Goal: Information Seeking & Learning: Learn about a topic

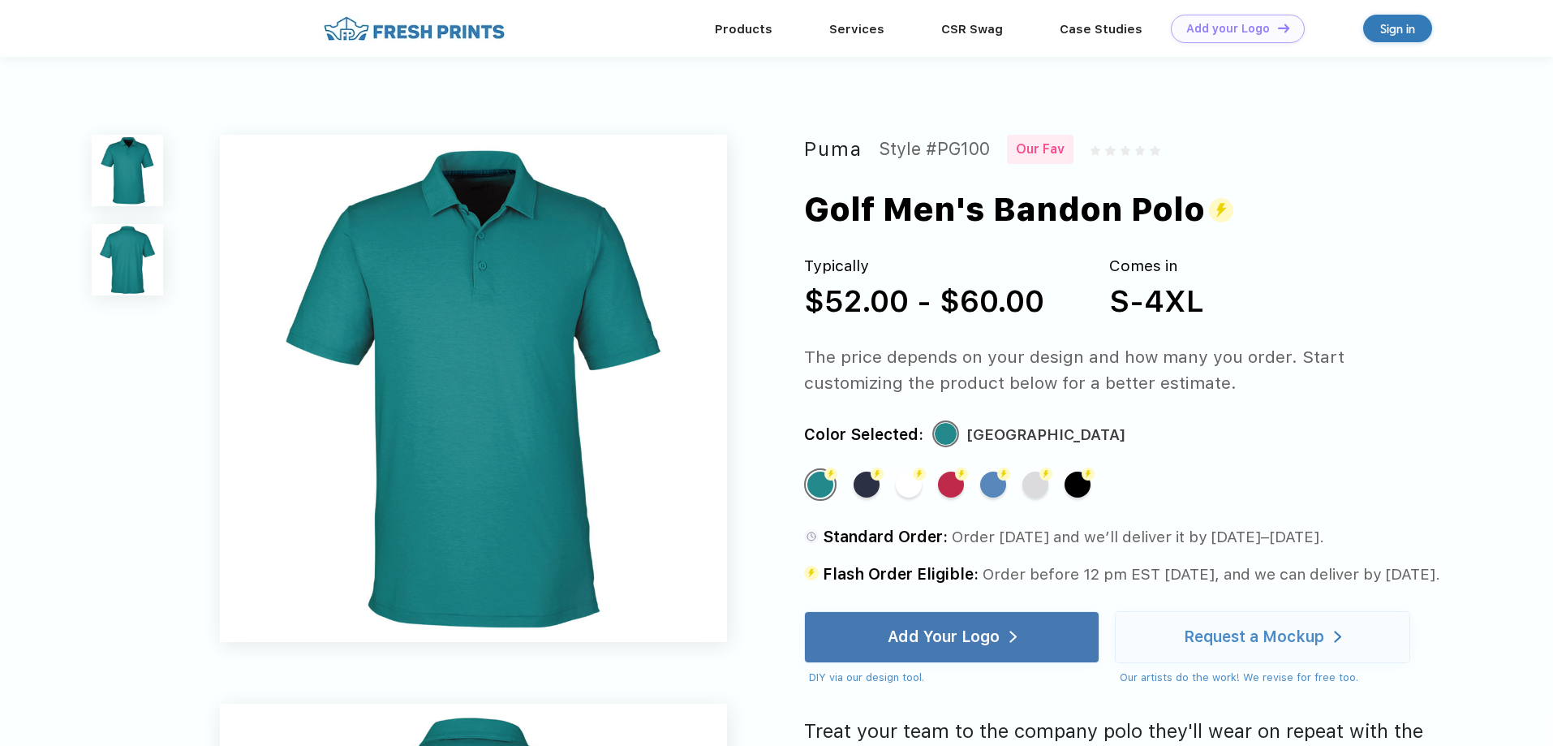
drag, startPoint x: 749, startPoint y: 506, endPoint x: 750, endPoint y: 302, distance: 204.5
click at [752, 29] on link "Products" at bounding box center [744, 28] width 58 height 15
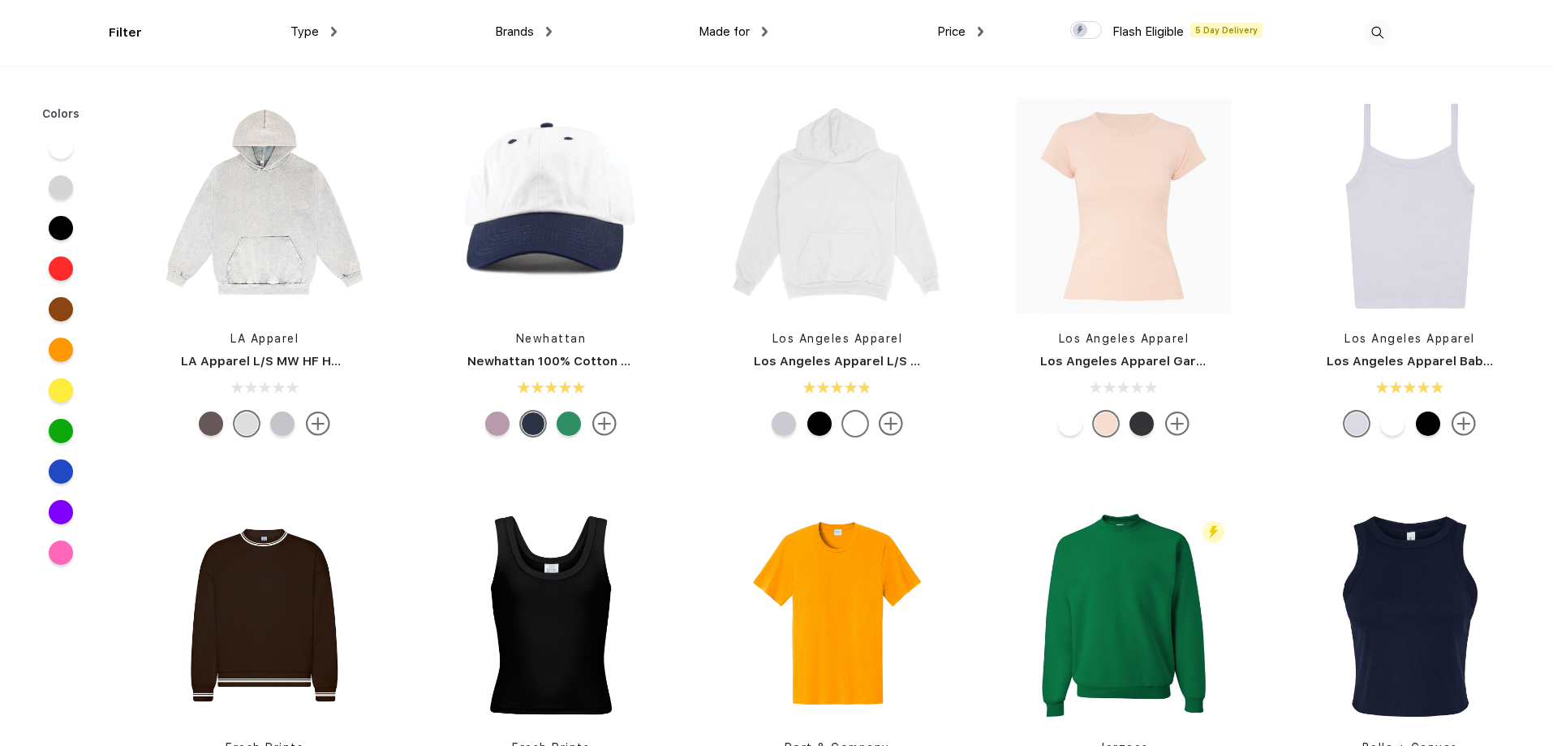
scroll to position [2354, 0]
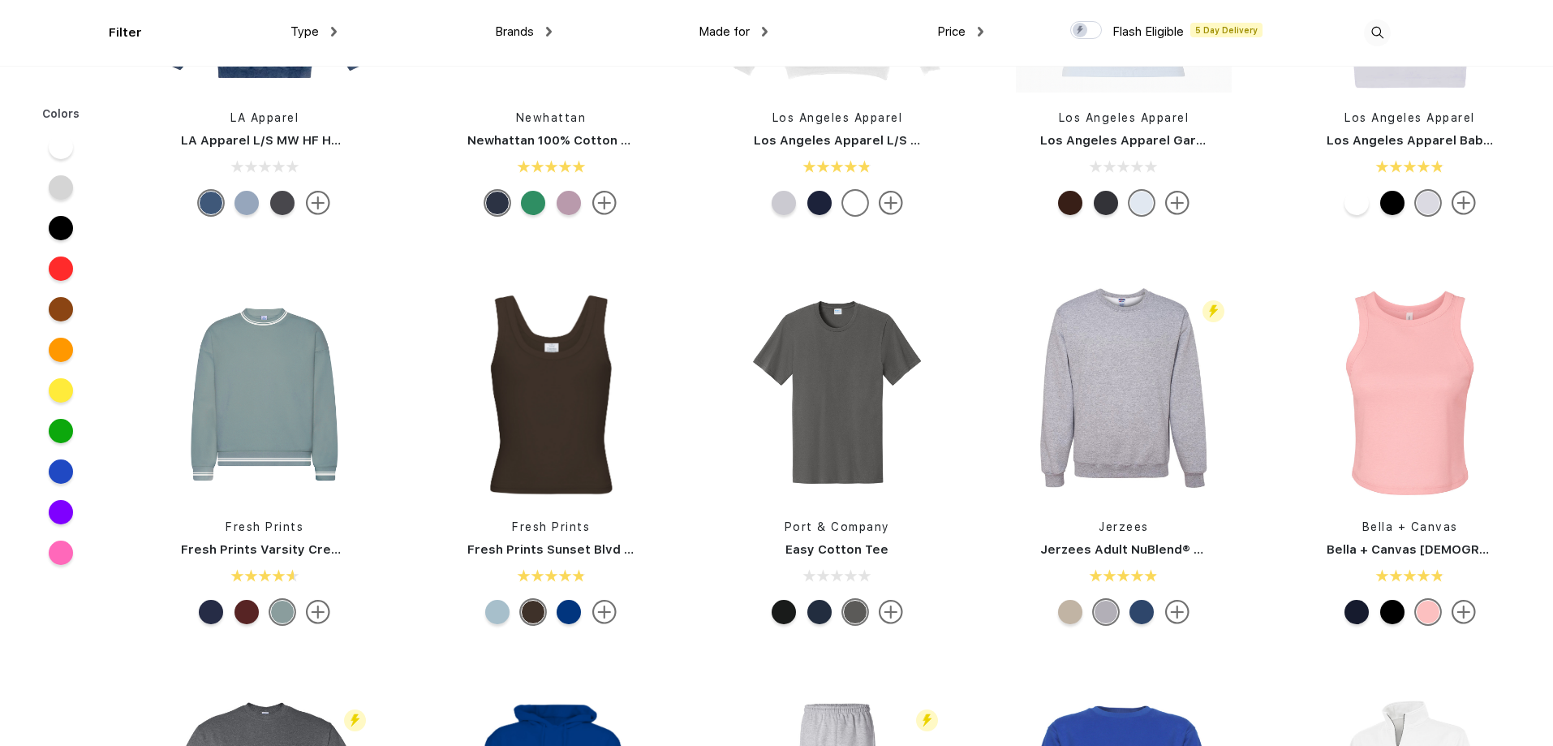
drag, startPoint x: 976, startPoint y: 206, endPoint x: 984, endPoint y: 374, distance: 168.2
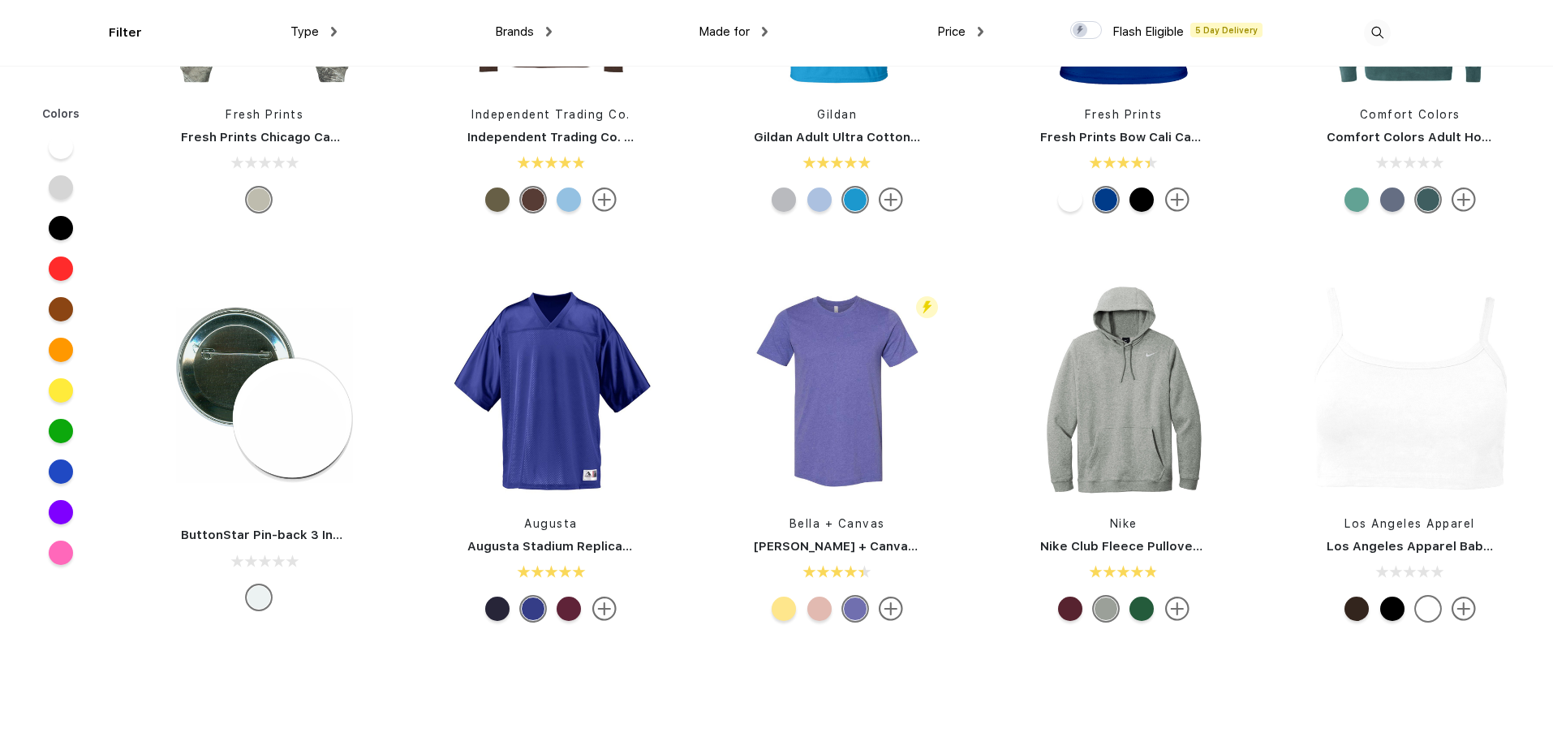
drag, startPoint x: 1009, startPoint y: 361, endPoint x: 1016, endPoint y: 474, distance: 113.0
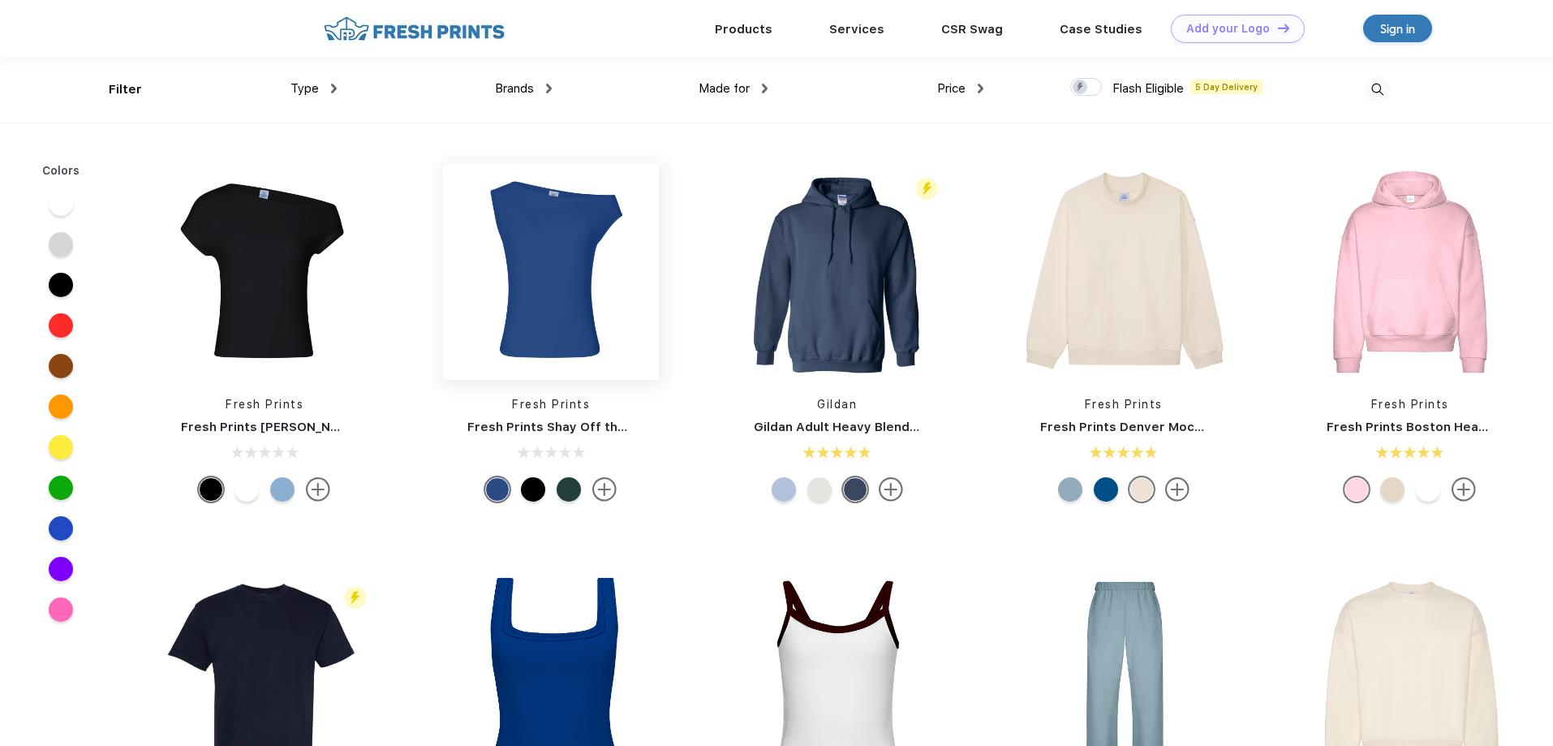
drag, startPoint x: 905, startPoint y: 442, endPoint x: 643, endPoint y: 187, distance: 365.5
click at [747, 23] on link "Products" at bounding box center [744, 28] width 58 height 15
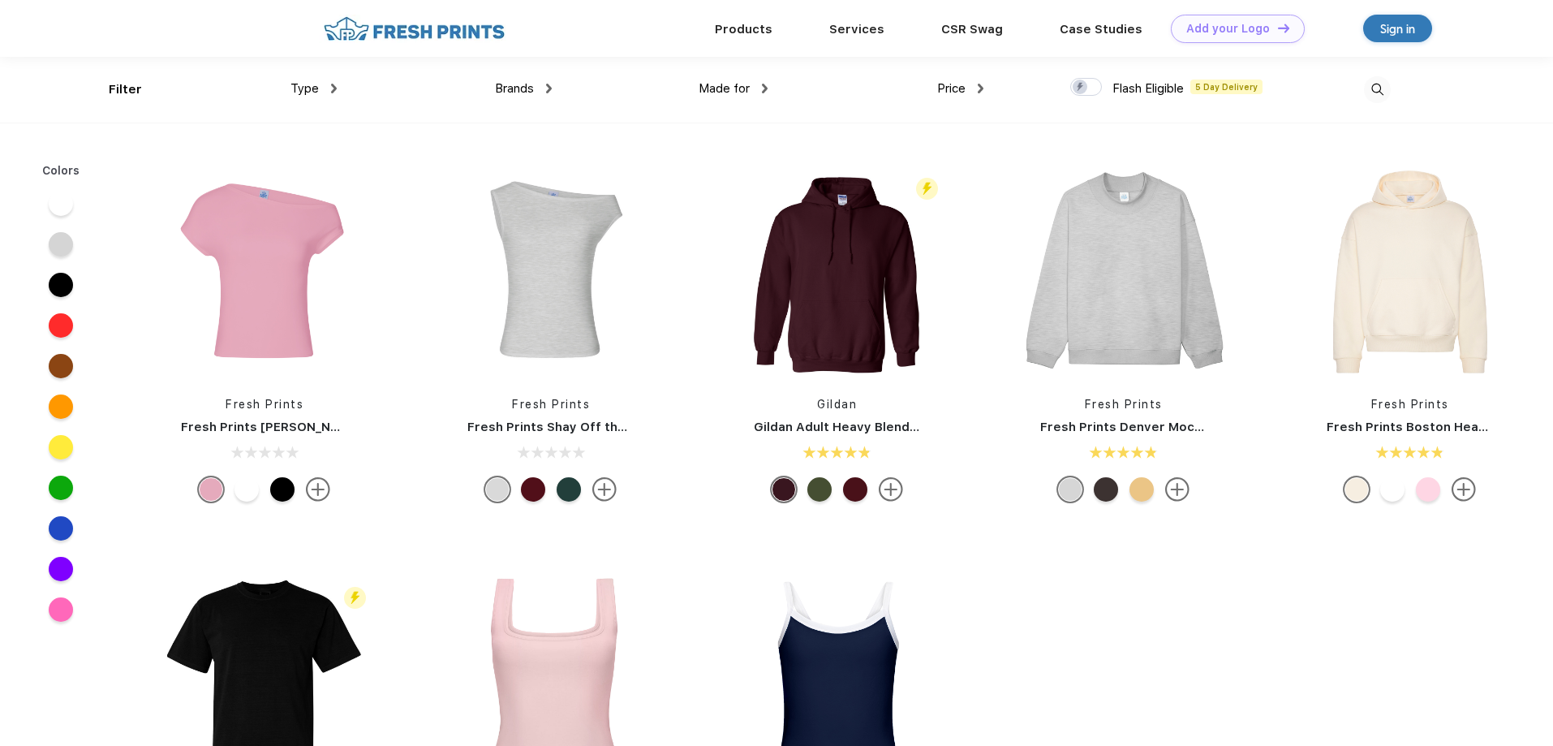
click at [115, 84] on div "Filter" at bounding box center [125, 89] width 33 height 19
click at [136, 87] on div "Type Shirts Sweaters Bottoms Accessories Hats Tanks Jackets Jerseys Polos" at bounding box center [229, 89] width 216 height 66
click at [118, 90] on div "Filter" at bounding box center [125, 89] width 33 height 19
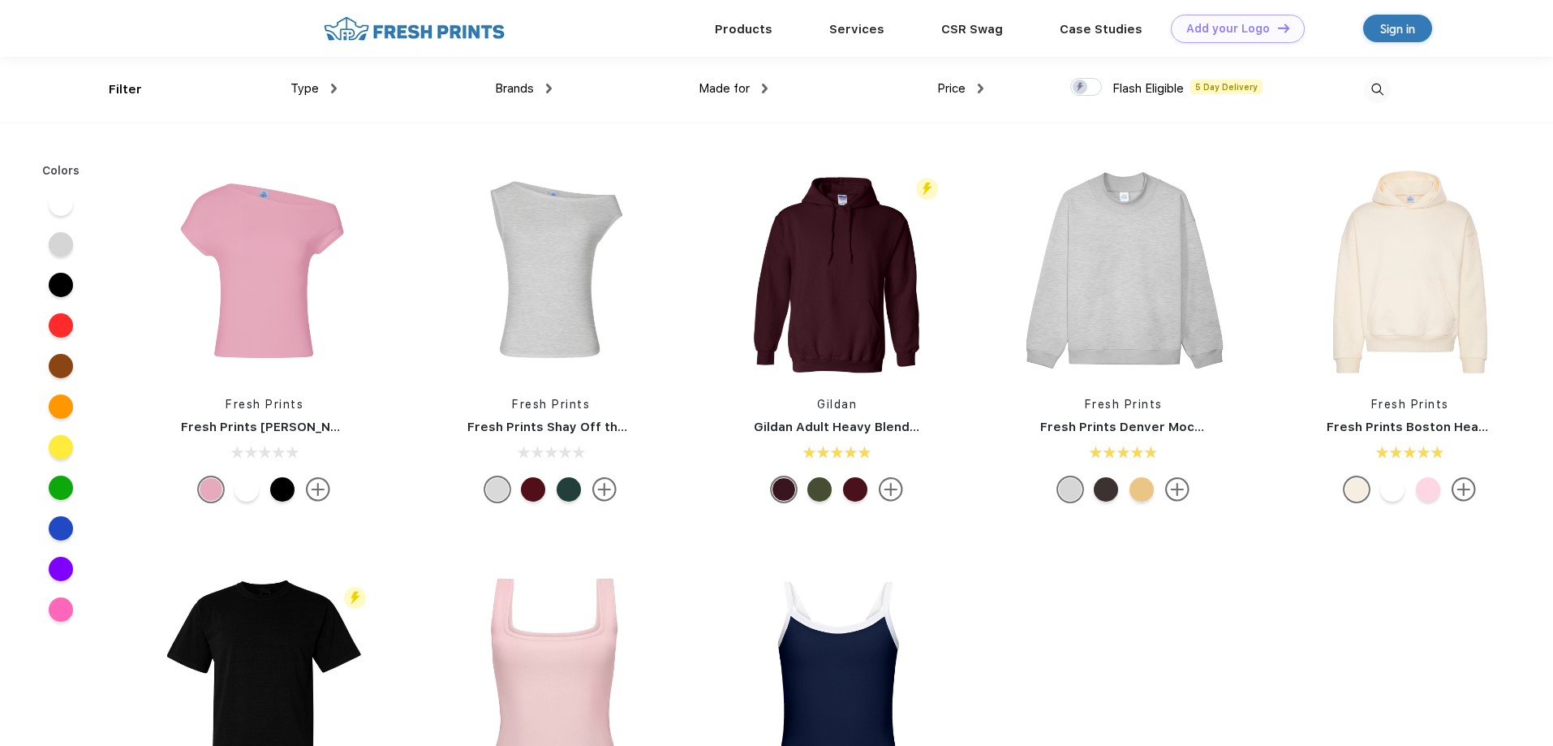
drag, startPoint x: 106, startPoint y: 86, endPoint x: 122, endPoint y: 86, distance: 15.4
click at [108, 86] on div "Filter Type Shirts Sweaters Bottoms Accessories Hats Tanks Jackets Jerseys Polo…" at bounding box center [776, 90] width 1553 height 66
click at [954, 88] on span "Price" at bounding box center [951, 88] width 28 height 15
click at [979, 85] on img at bounding box center [981, 89] width 6 height 10
click at [920, 142] on div "$" at bounding box center [922, 142] width 6 height 17
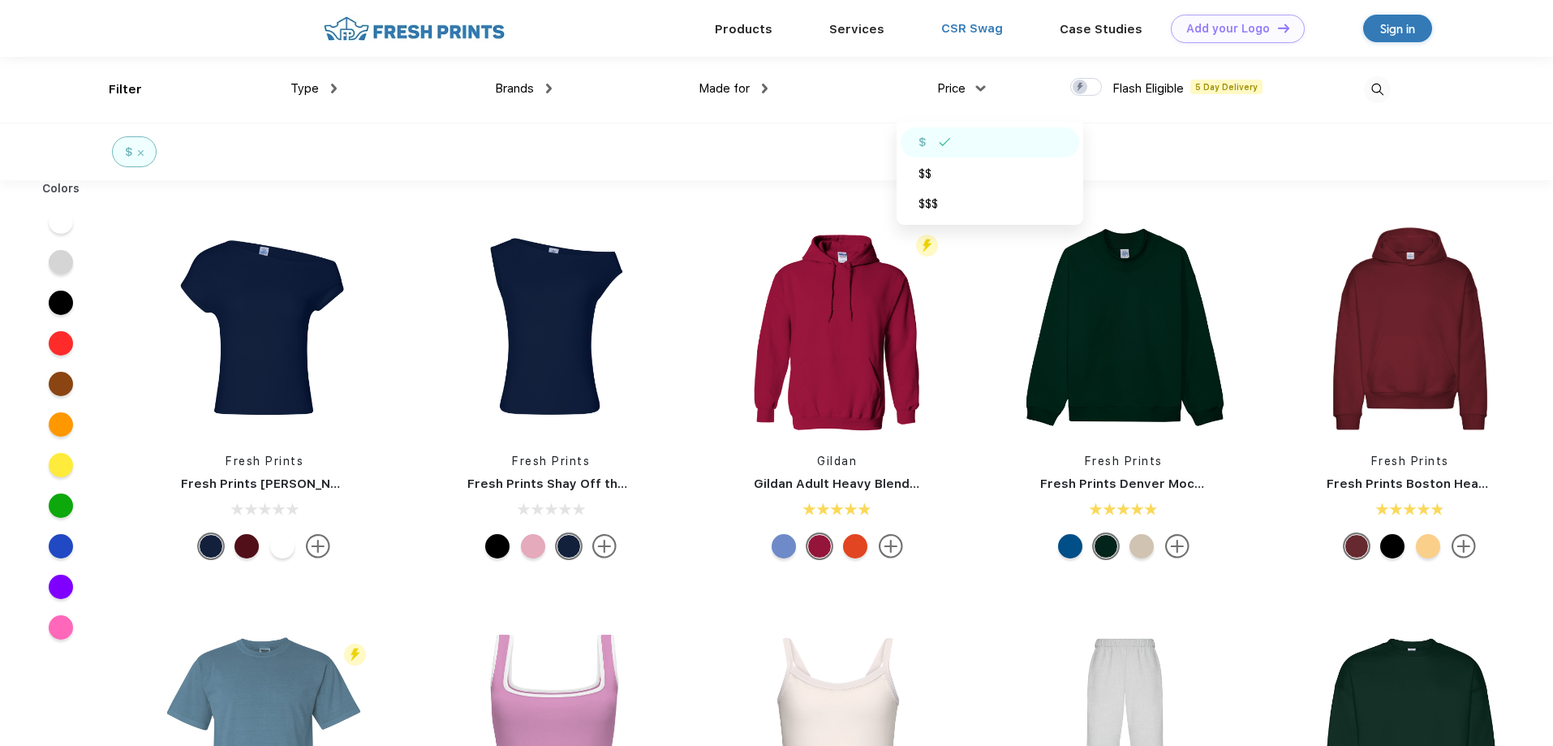
click at [992, 28] on link "CSR Swag" at bounding box center [972, 28] width 62 height 15
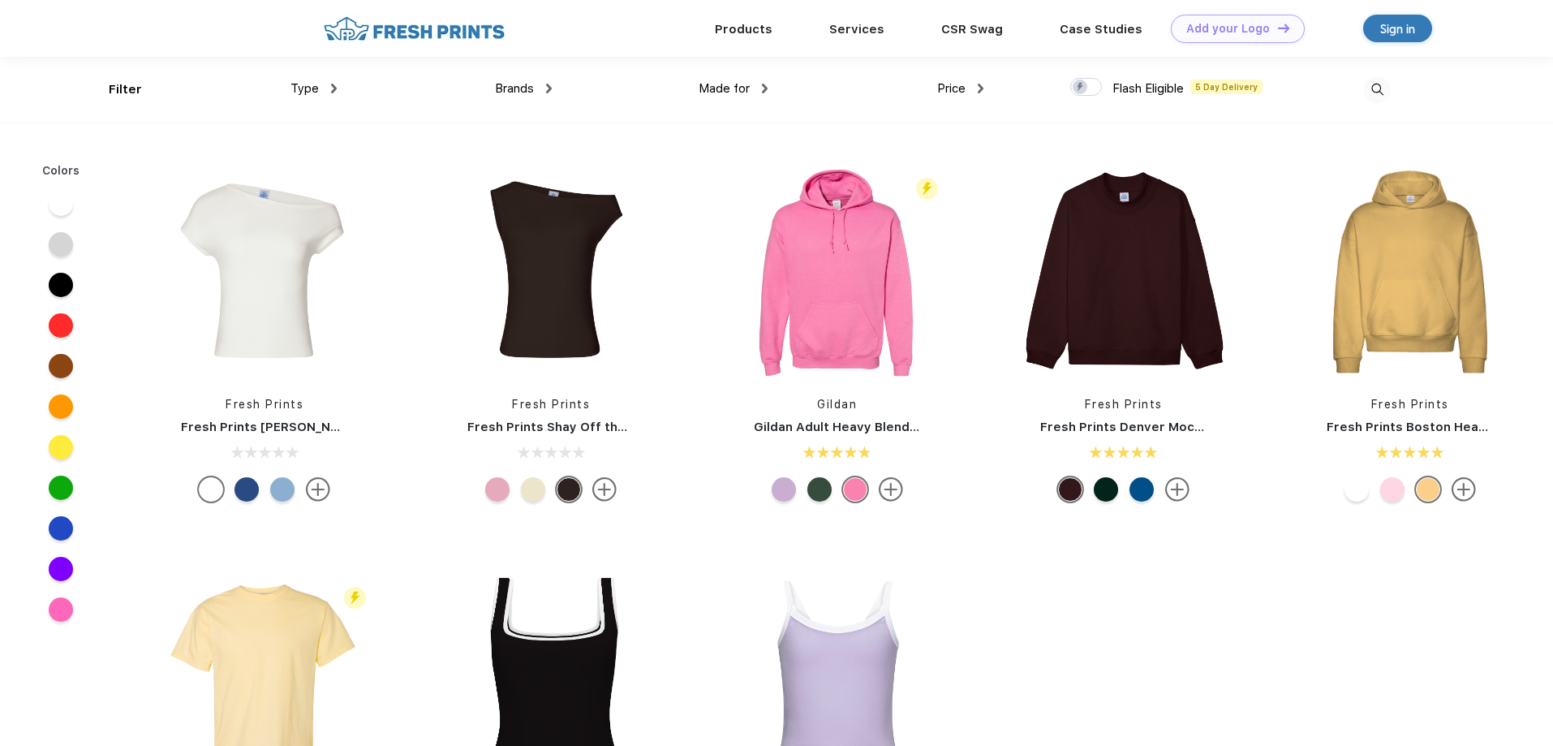
scroll to position [1, 0]
click at [737, 28] on link "Products" at bounding box center [744, 27] width 58 height 15
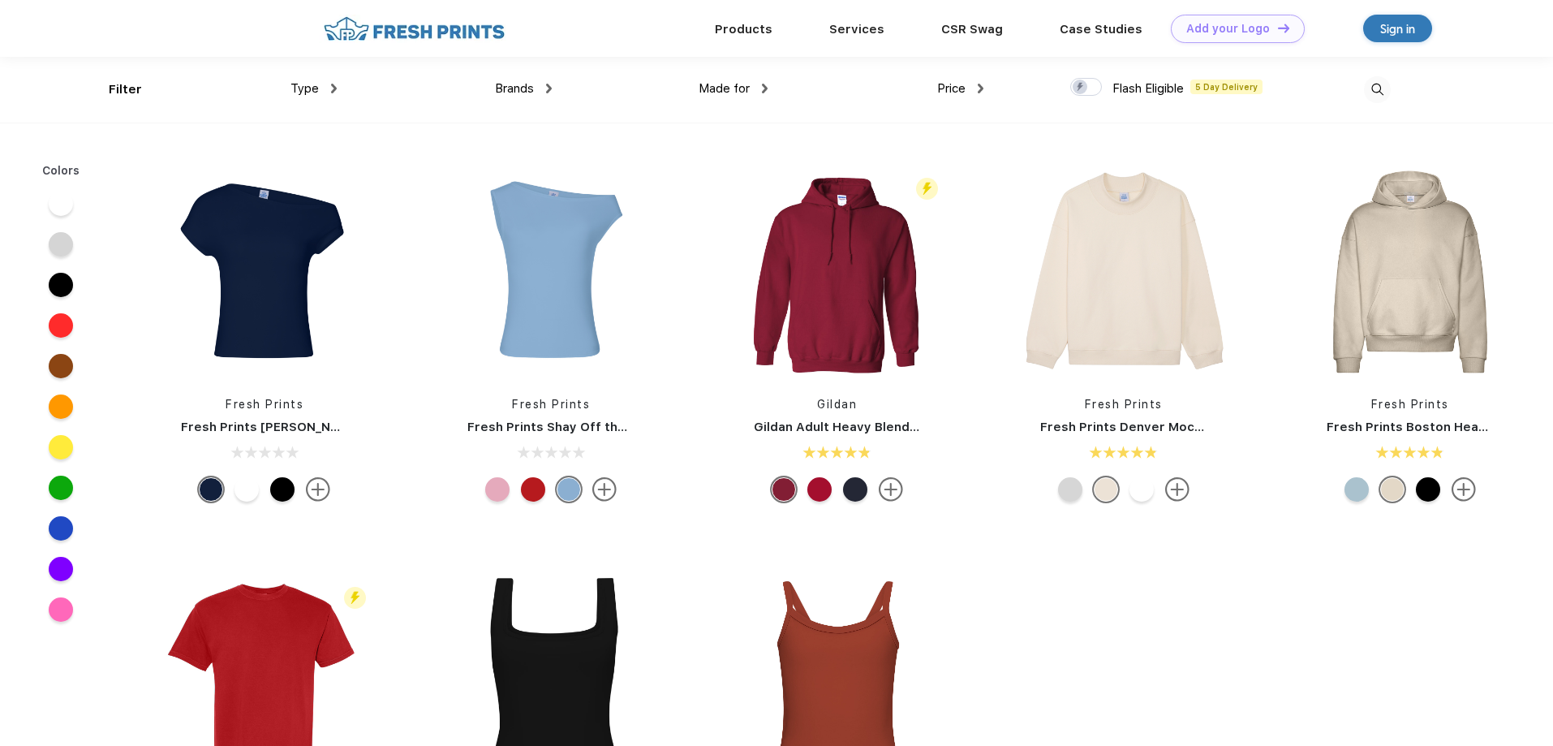
scroll to position [1, 0]
click at [975, 83] on div "Price" at bounding box center [960, 88] width 46 height 19
click at [922, 136] on div "$" at bounding box center [922, 141] width 6 height 17
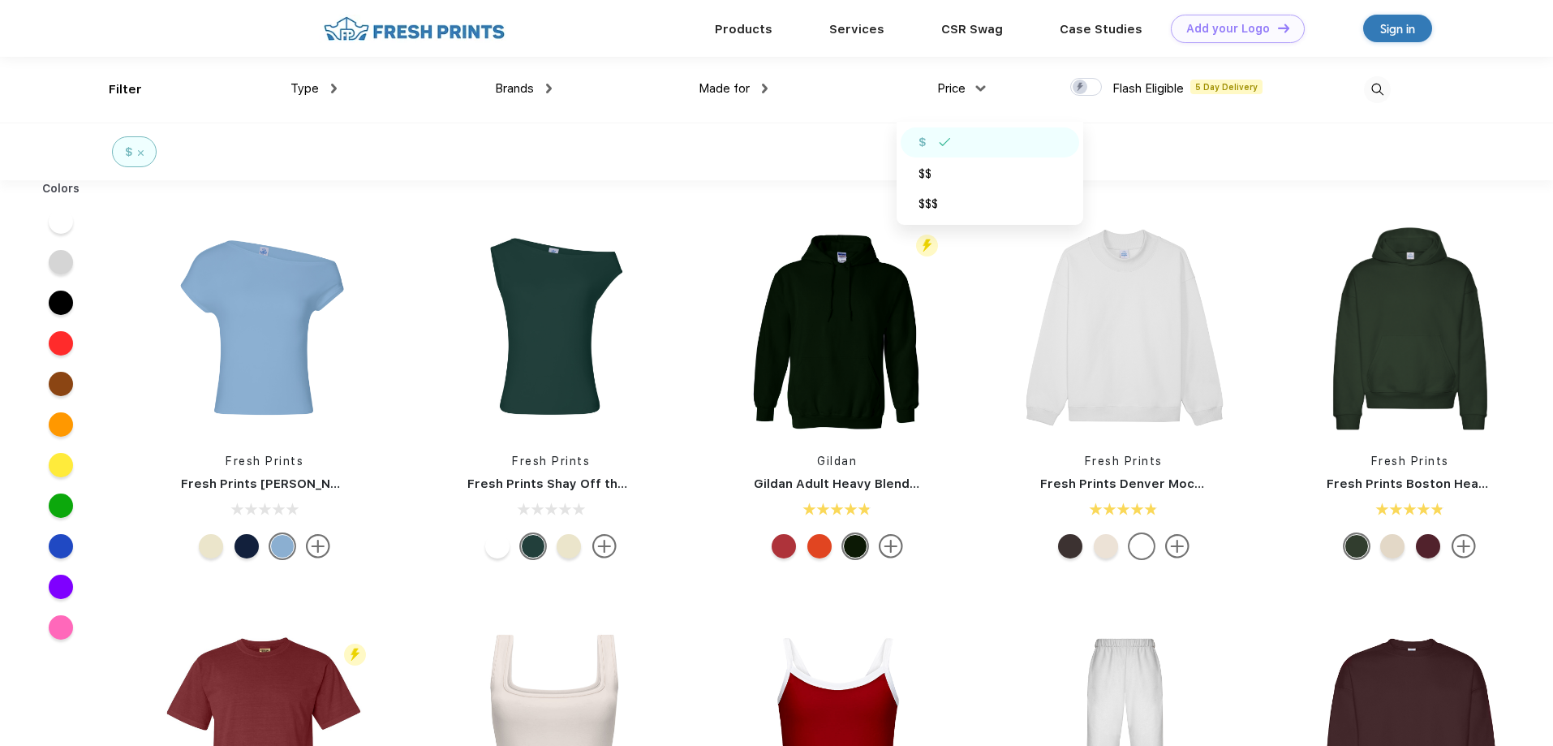
click at [768, 93] on div "Made for" at bounding box center [733, 89] width 69 height 19
click at [699, 201] on div "Men" at bounding box center [691, 202] width 23 height 17
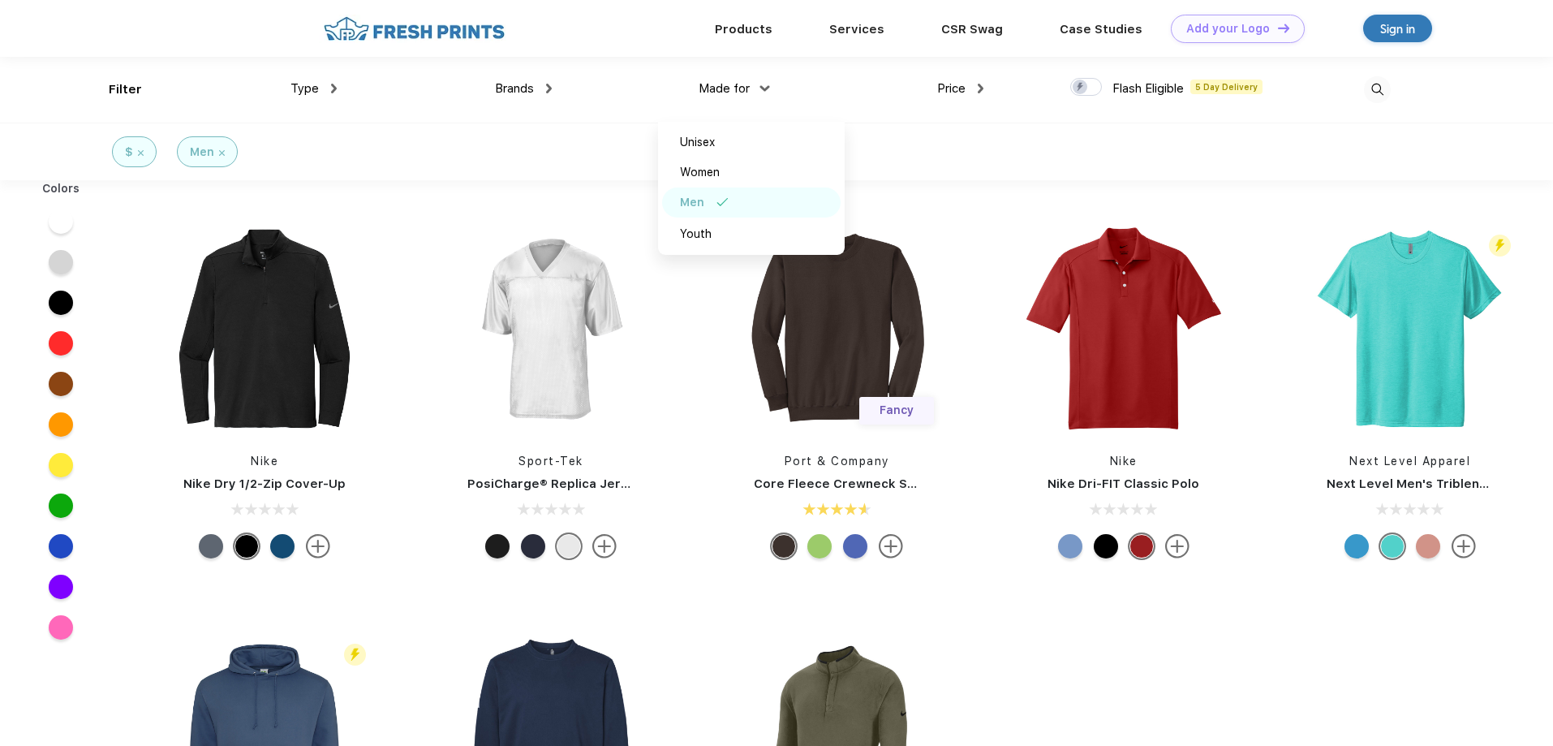
click at [545, 87] on div "Brands" at bounding box center [523, 89] width 57 height 19
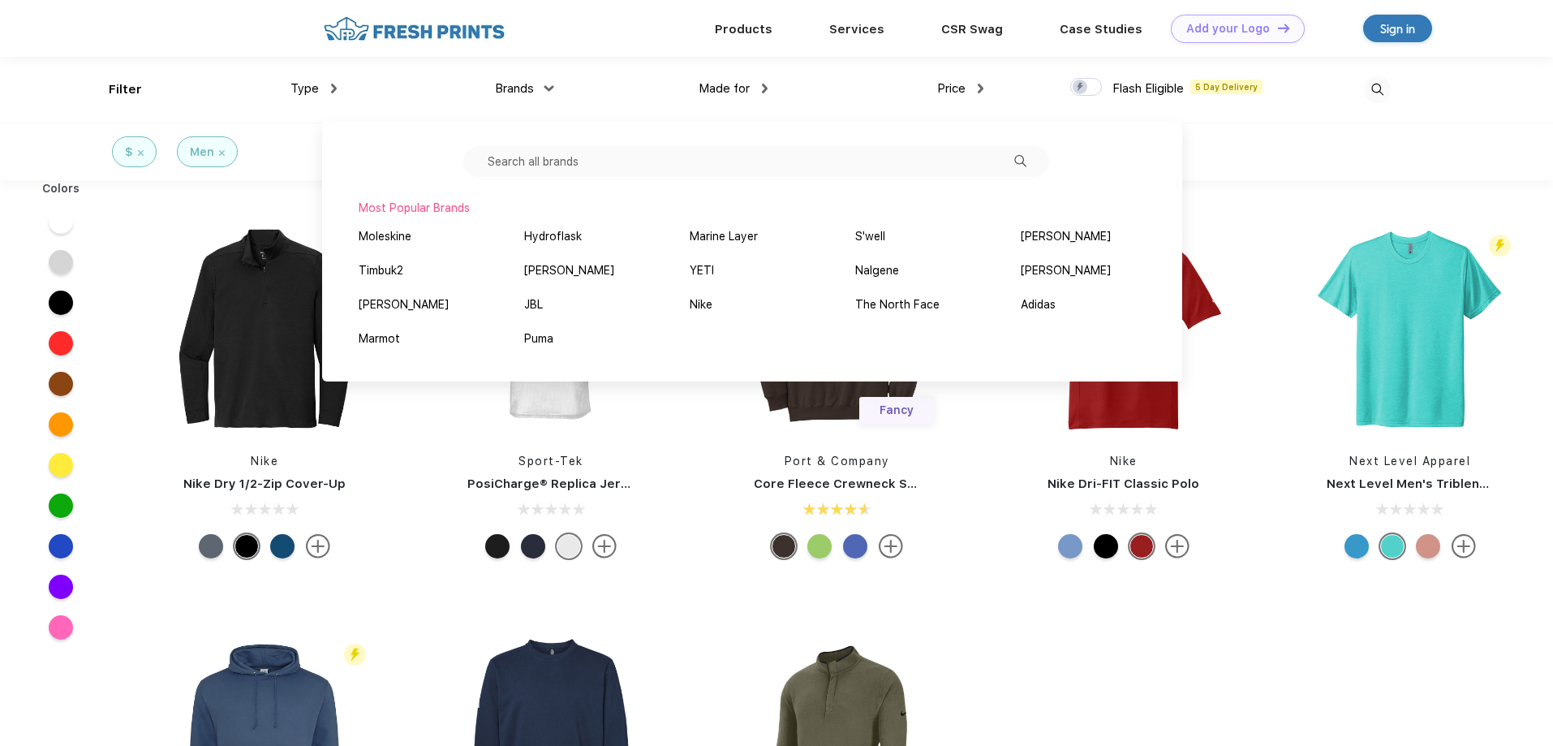
click at [334, 85] on img at bounding box center [334, 89] width 6 height 10
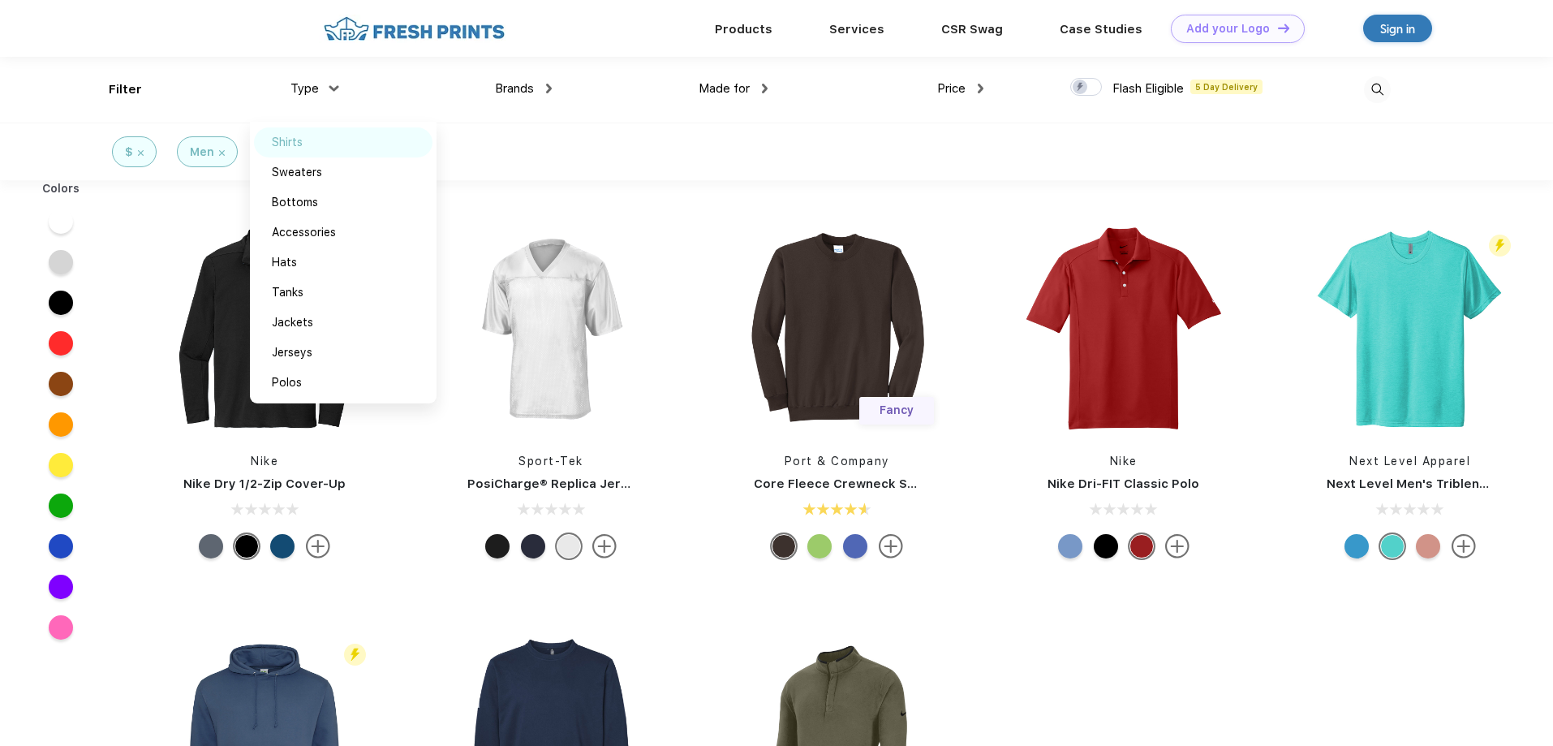
click at [289, 145] on div "Shirts" at bounding box center [287, 142] width 31 height 17
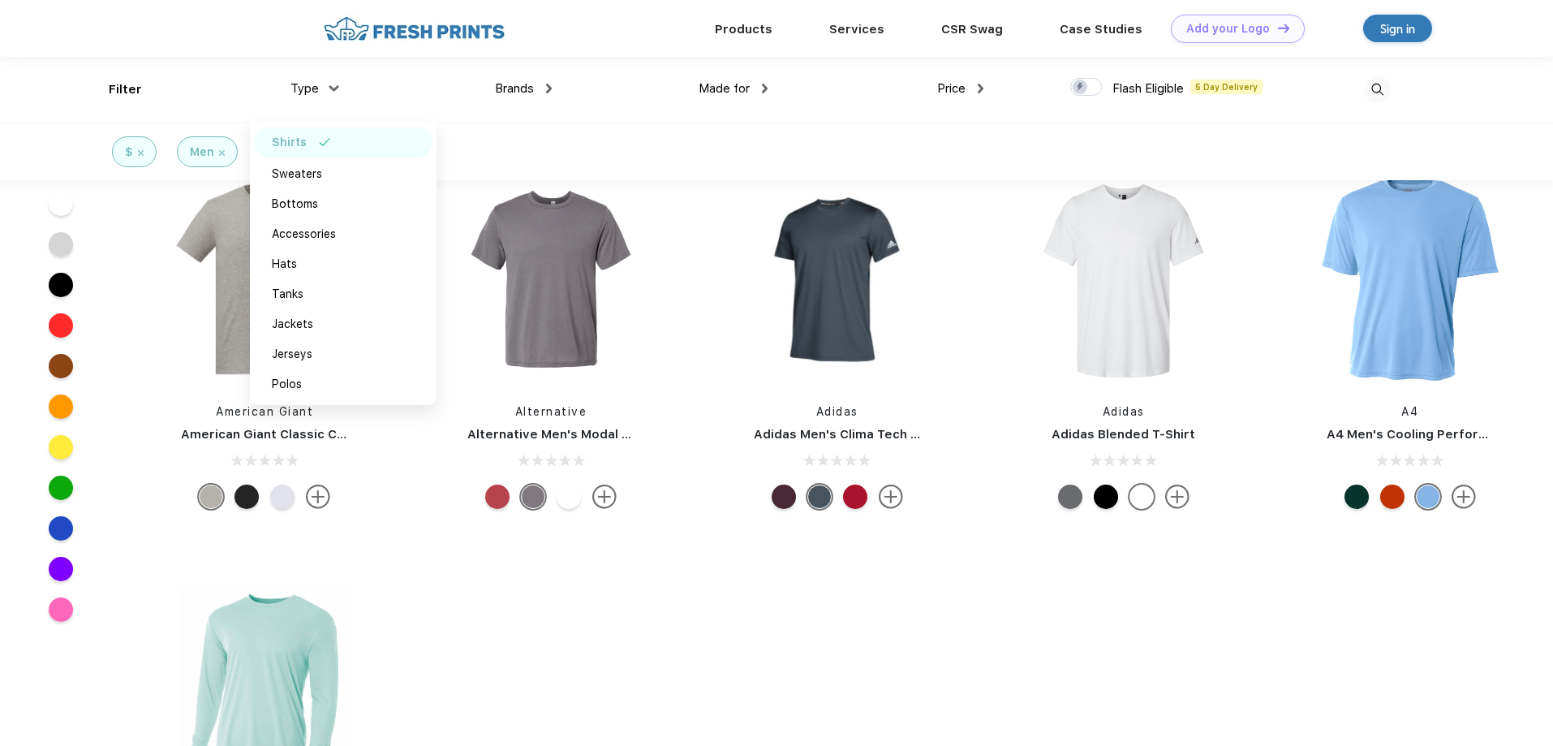
scroll to position [4324, 0]
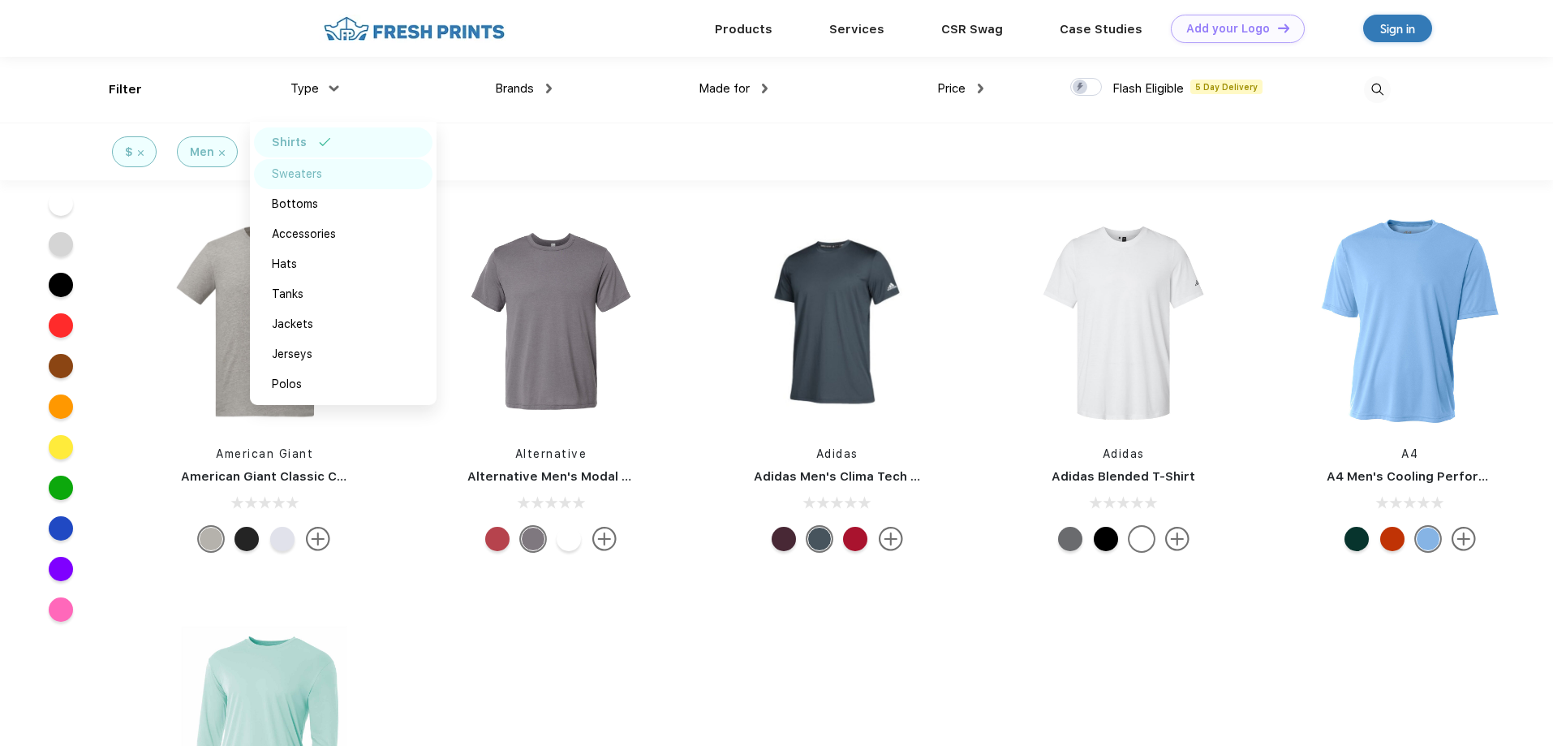
click at [304, 175] on div "Sweaters" at bounding box center [297, 174] width 50 height 17
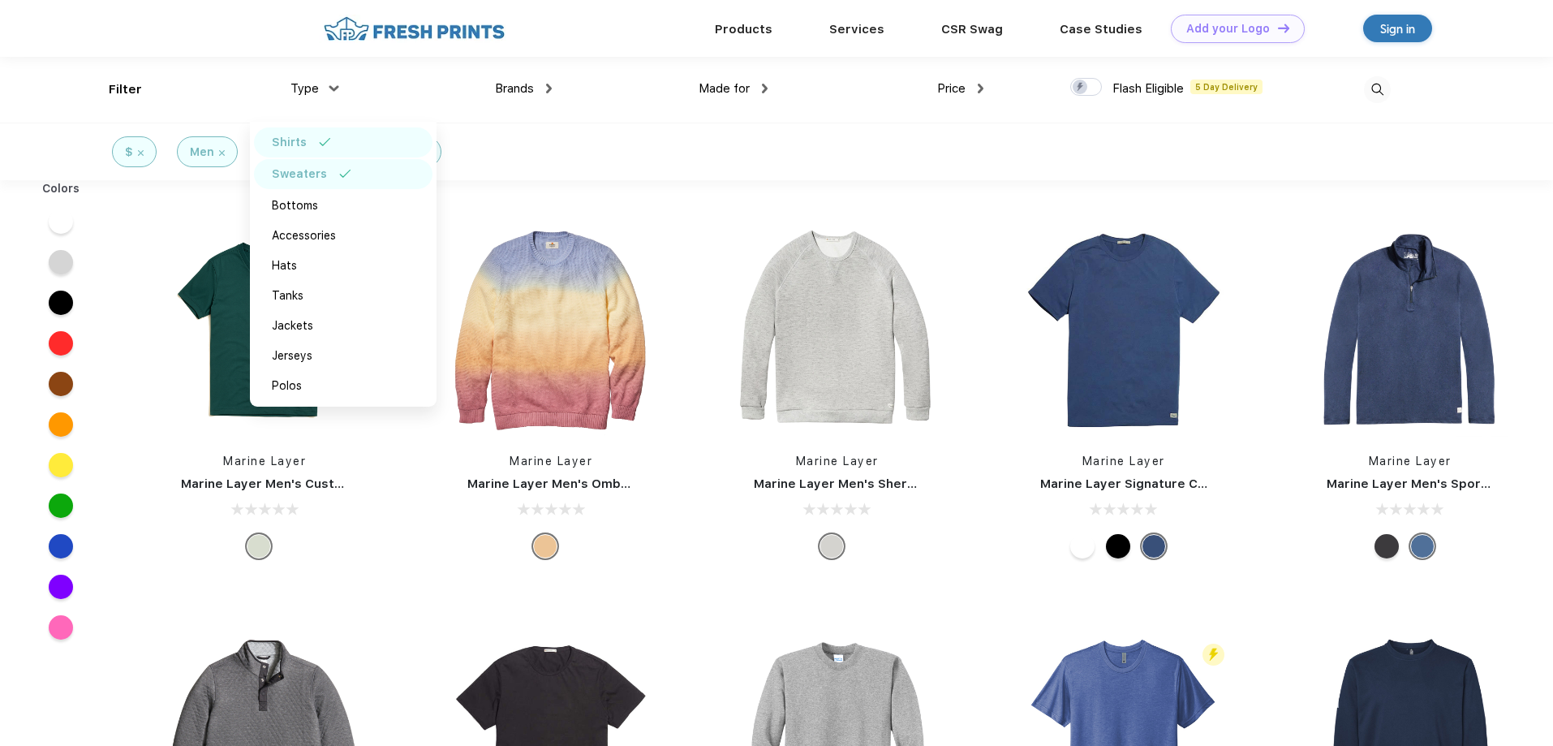
click at [316, 138] on div "Shirts" at bounding box center [343, 142] width 179 height 30
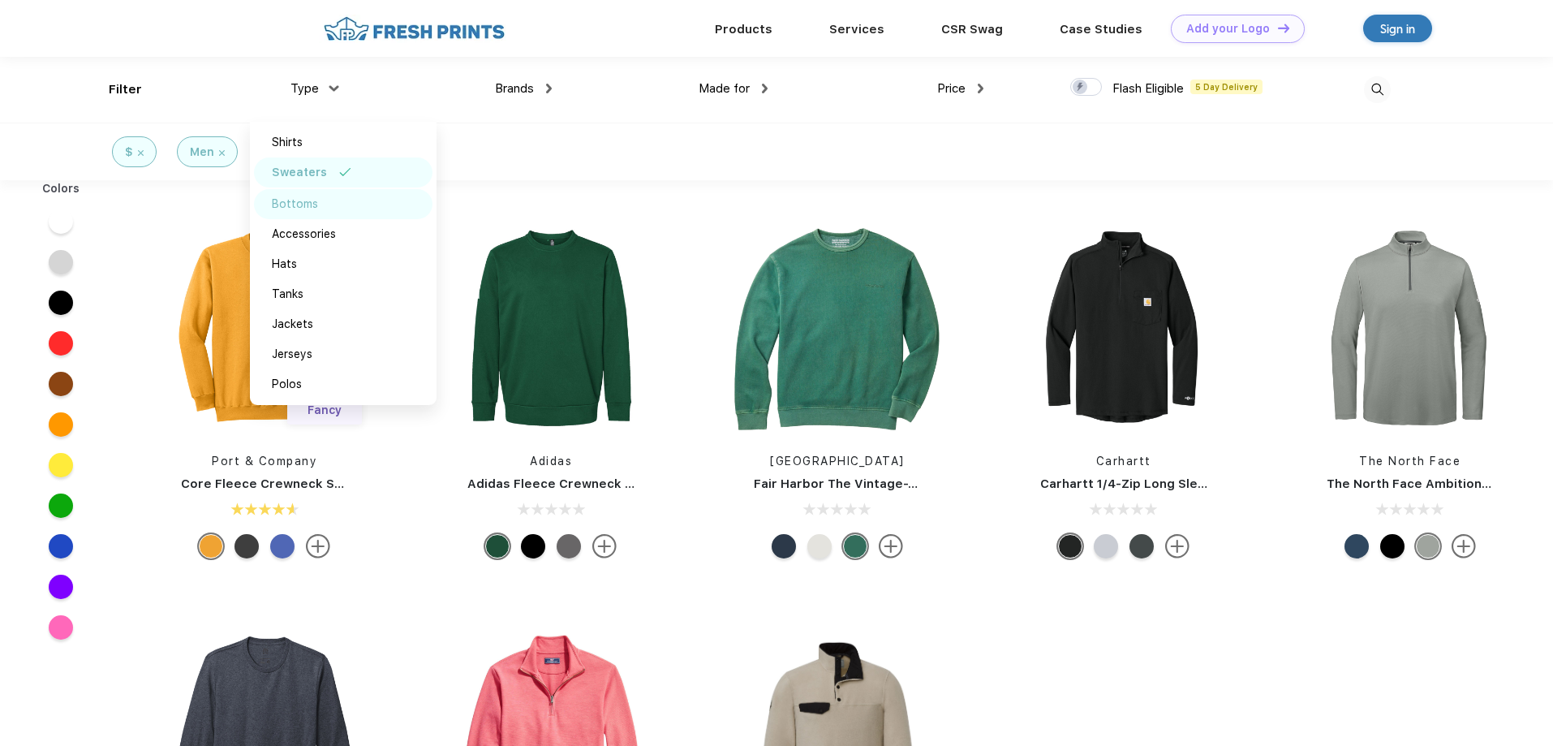
click at [291, 196] on div "Bottoms" at bounding box center [295, 204] width 46 height 17
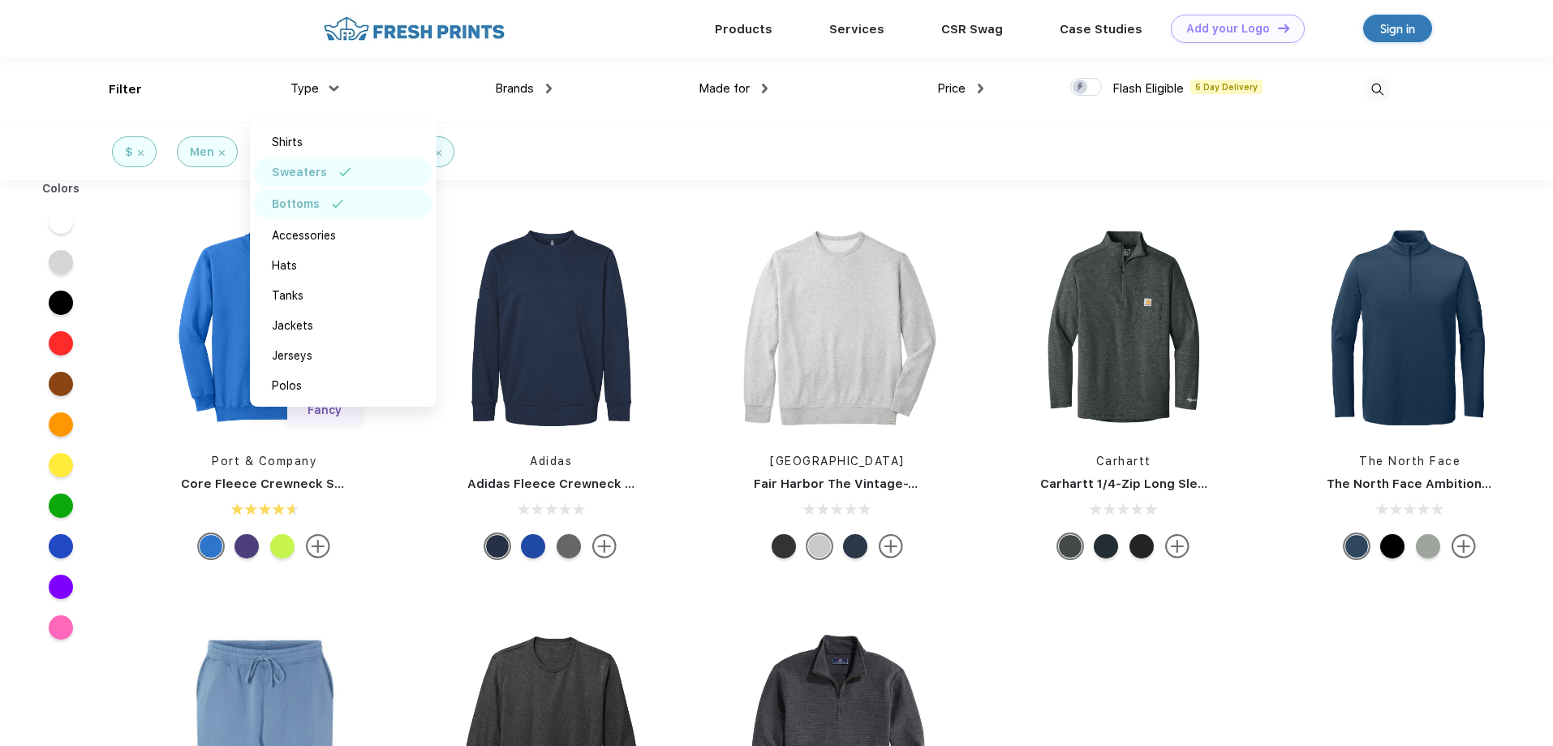
click at [337, 199] on div "Bottoms" at bounding box center [343, 204] width 179 height 30
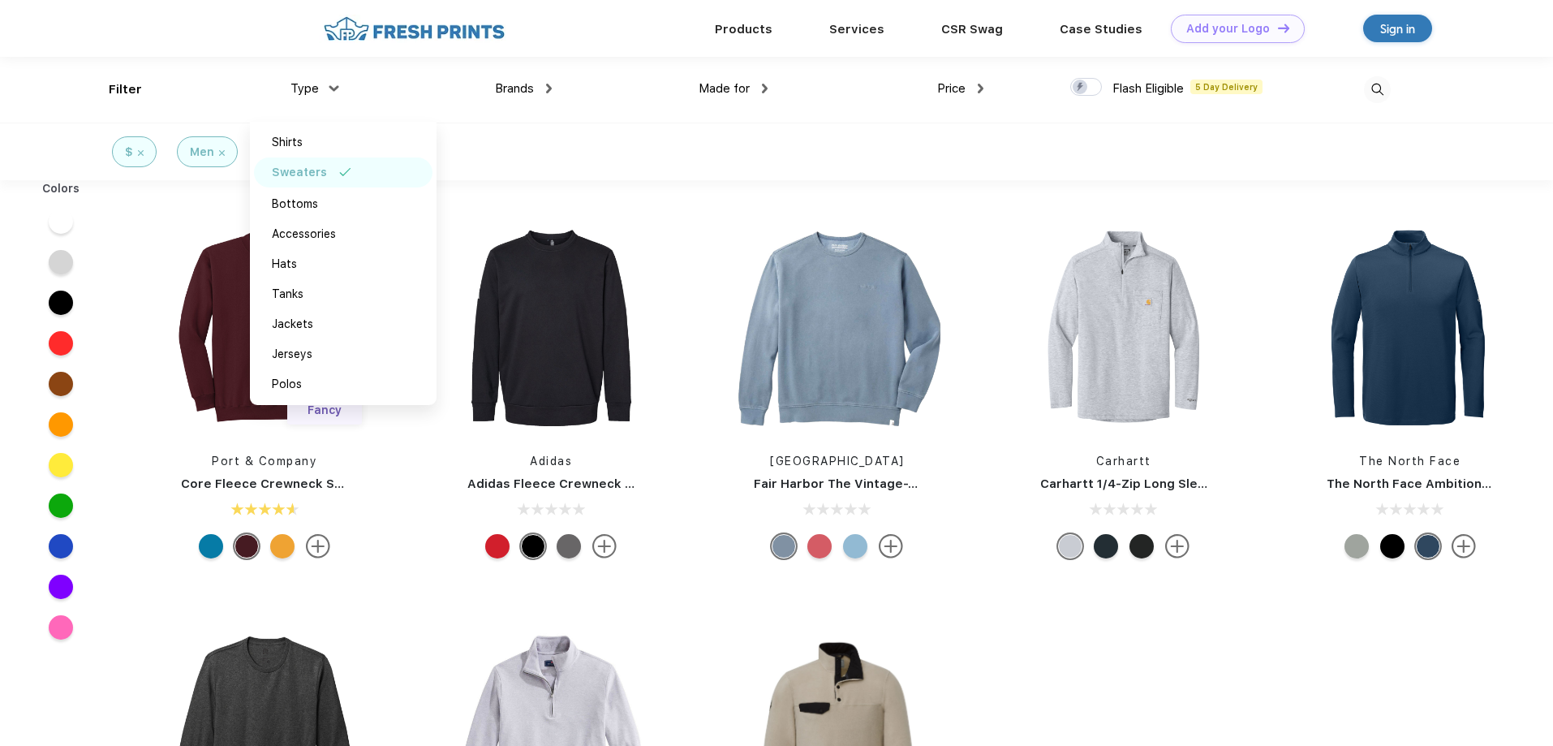
drag, startPoint x: 342, startPoint y: 169, endPoint x: 343, endPoint y: 178, distance: 9.1
click at [342, 169] on img at bounding box center [345, 172] width 12 height 8
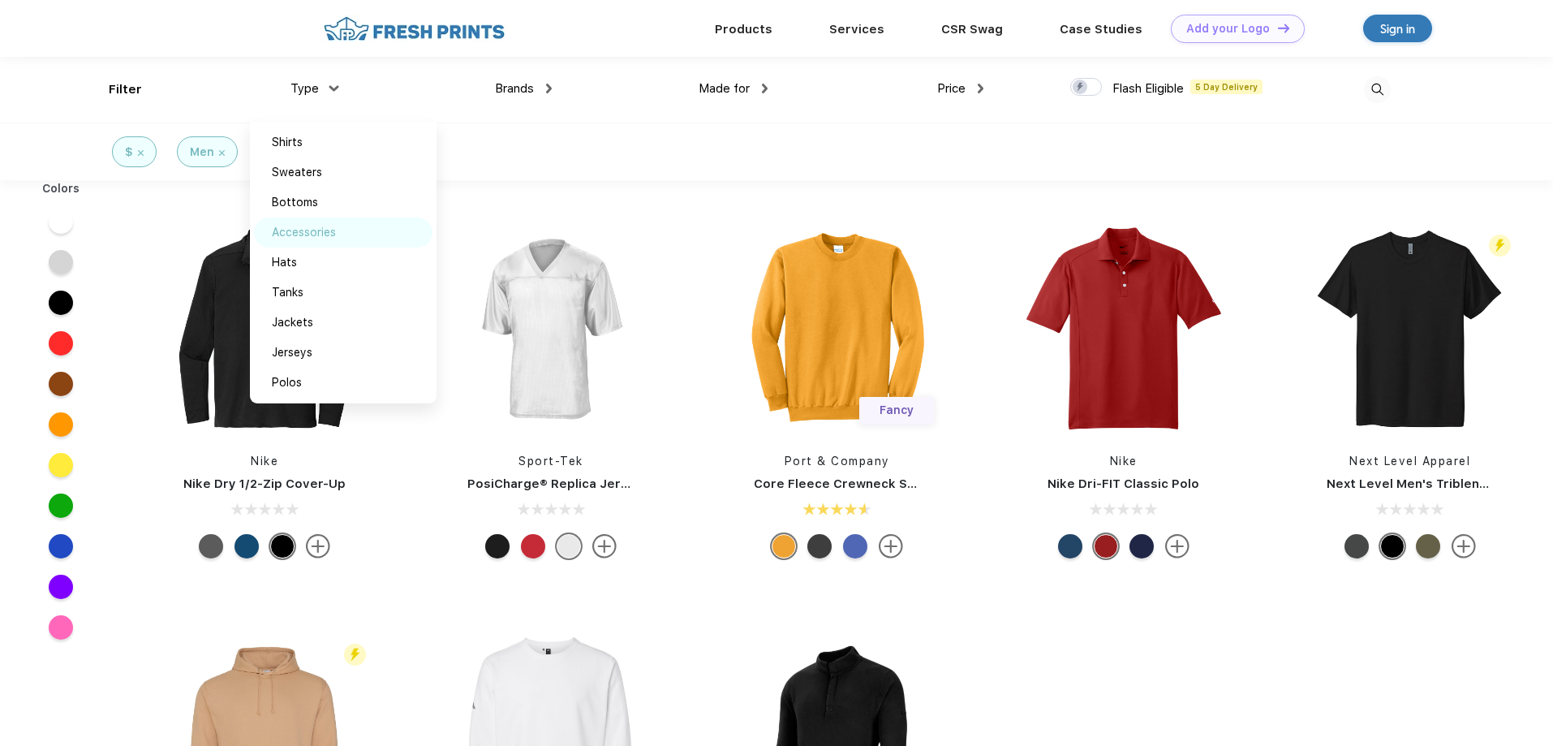
click at [324, 235] on div "Accessories" at bounding box center [304, 232] width 64 height 17
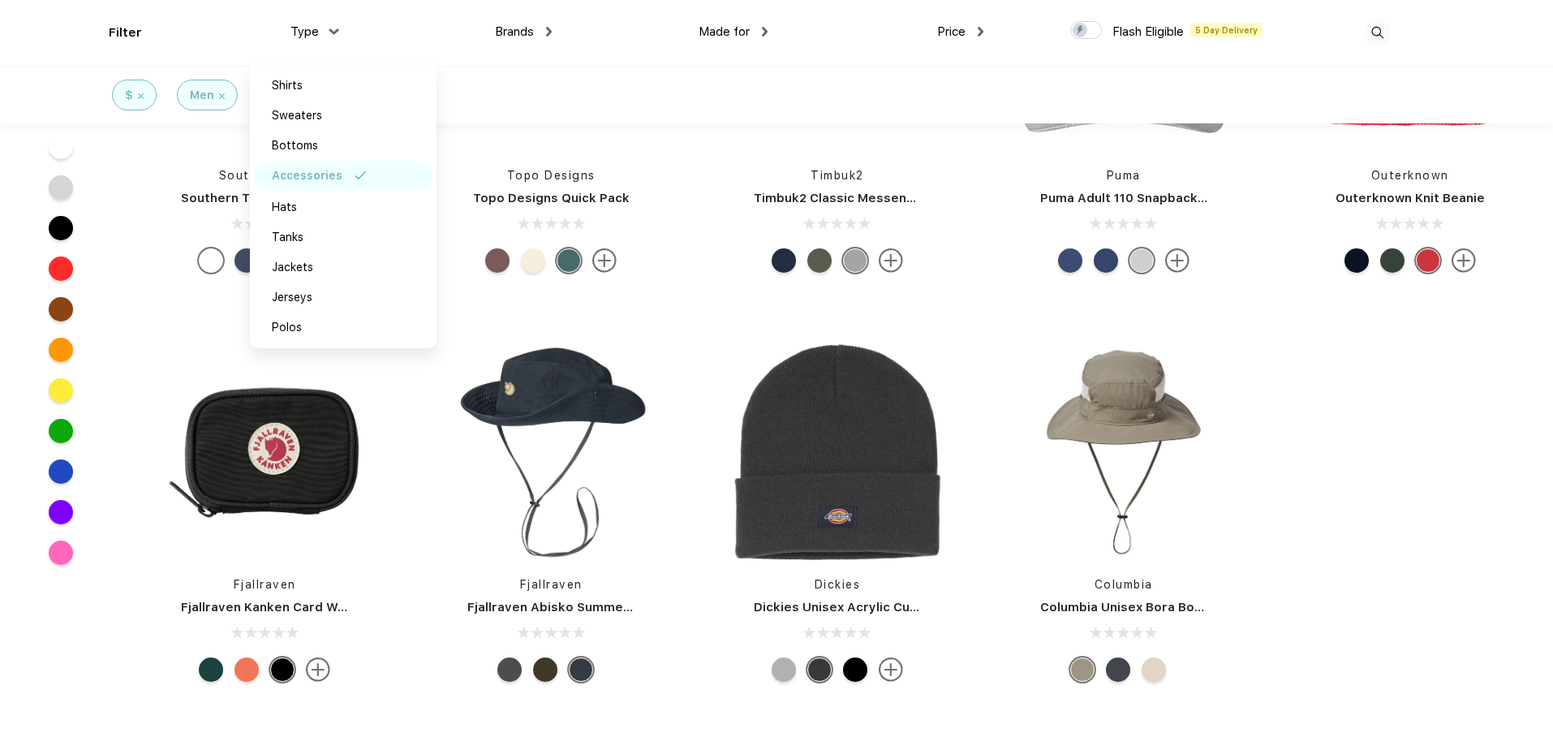
scroll to position [243, 0]
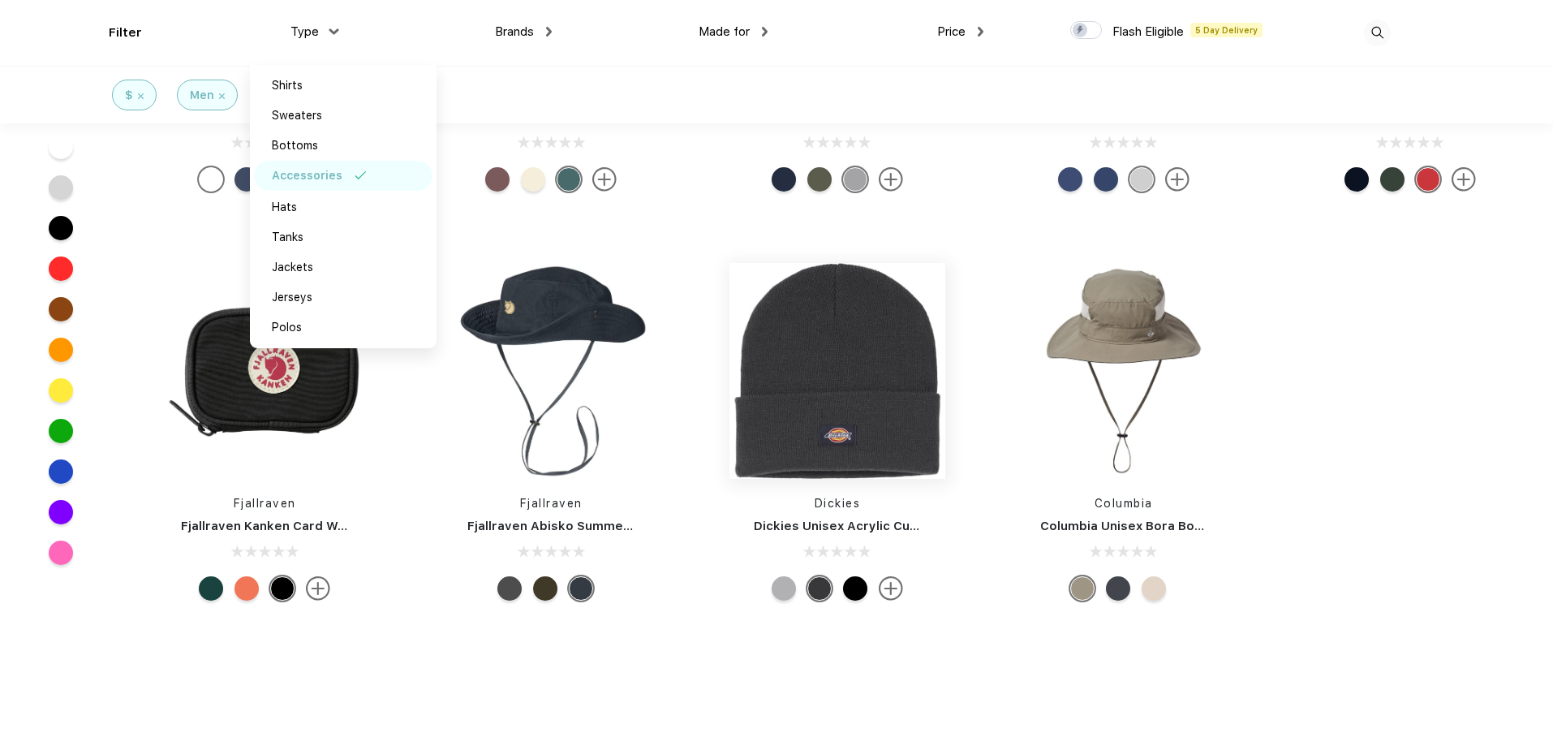
click at [833, 454] on img at bounding box center [837, 371] width 216 height 216
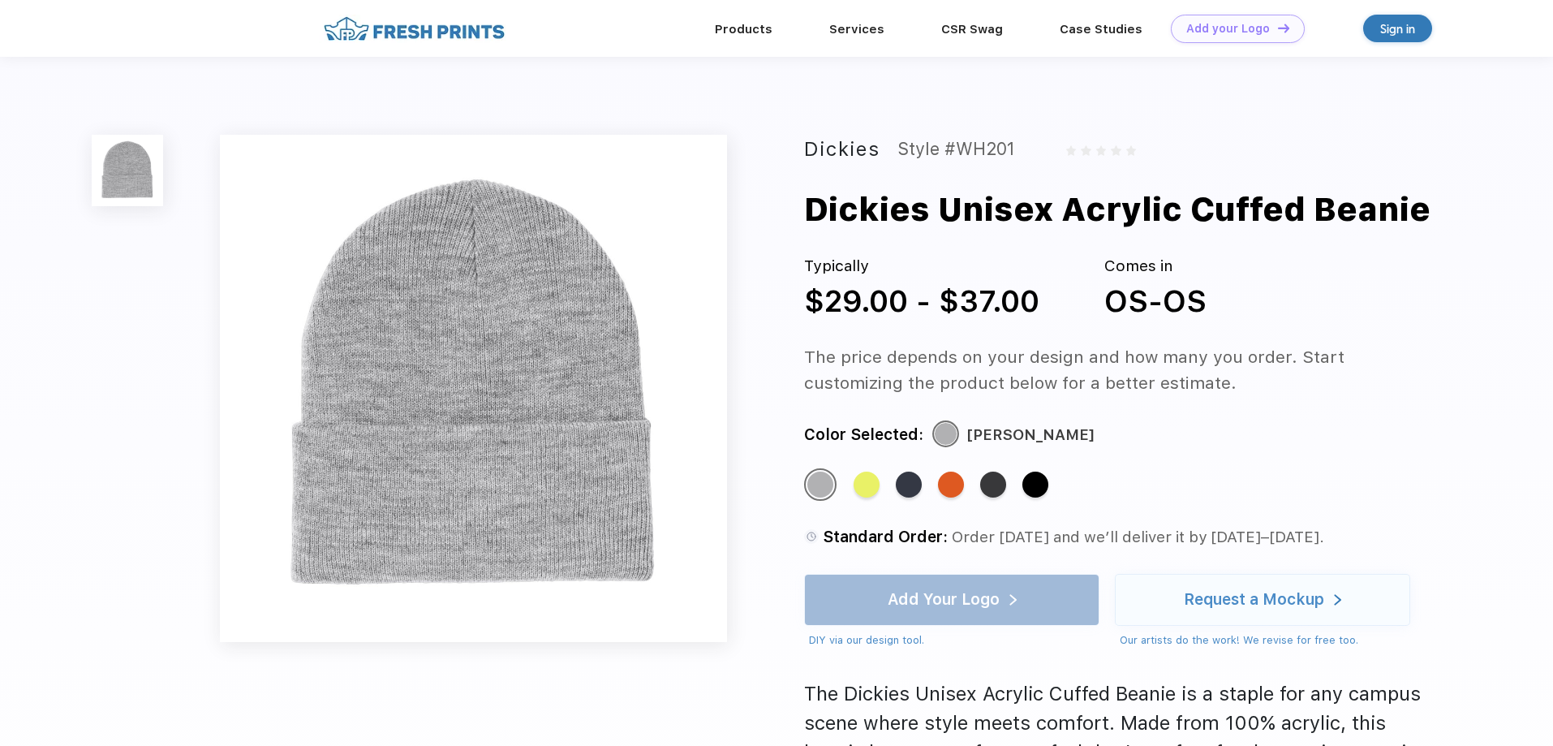
scroll to position [243, 0]
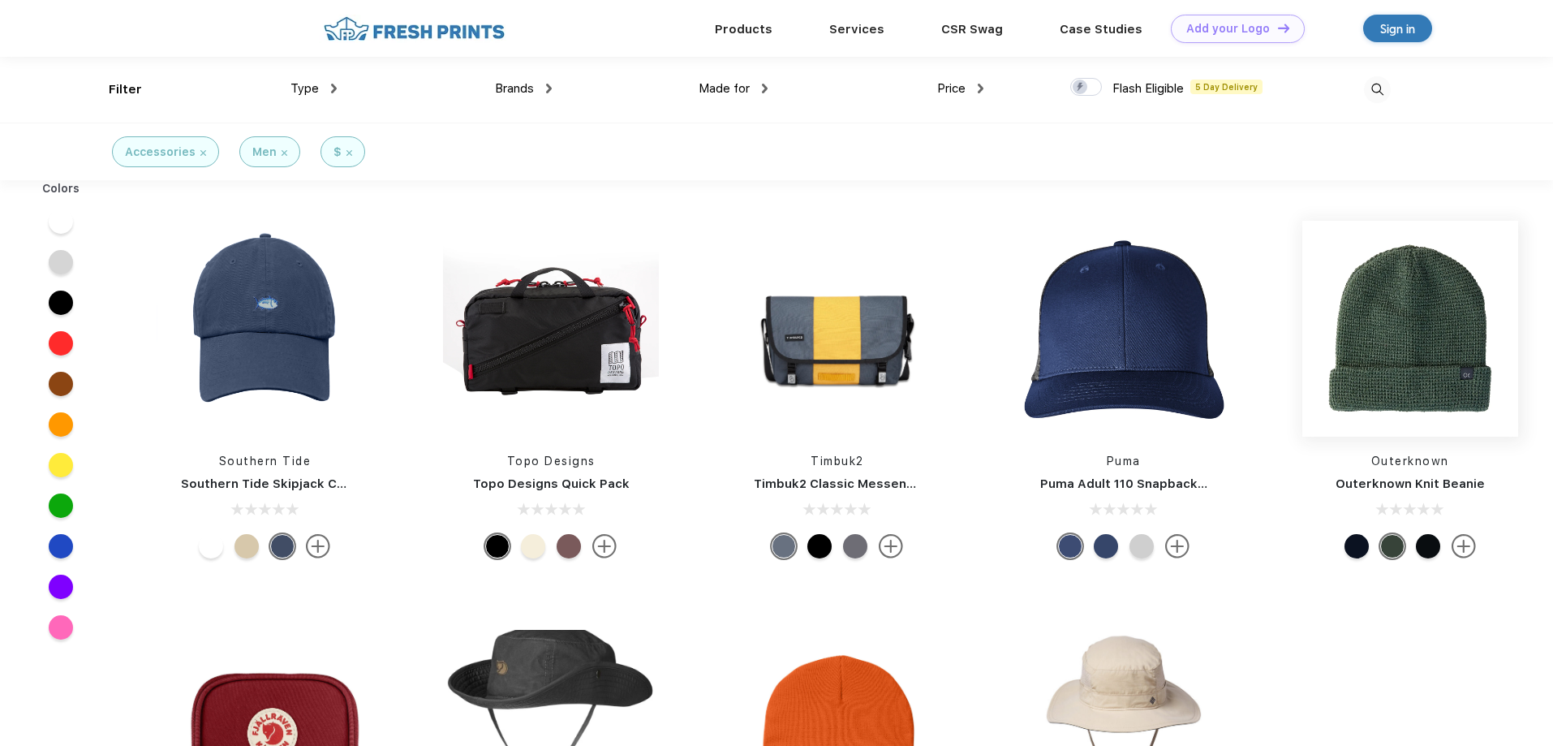
click at [1419, 397] on img at bounding box center [1410, 329] width 216 height 216
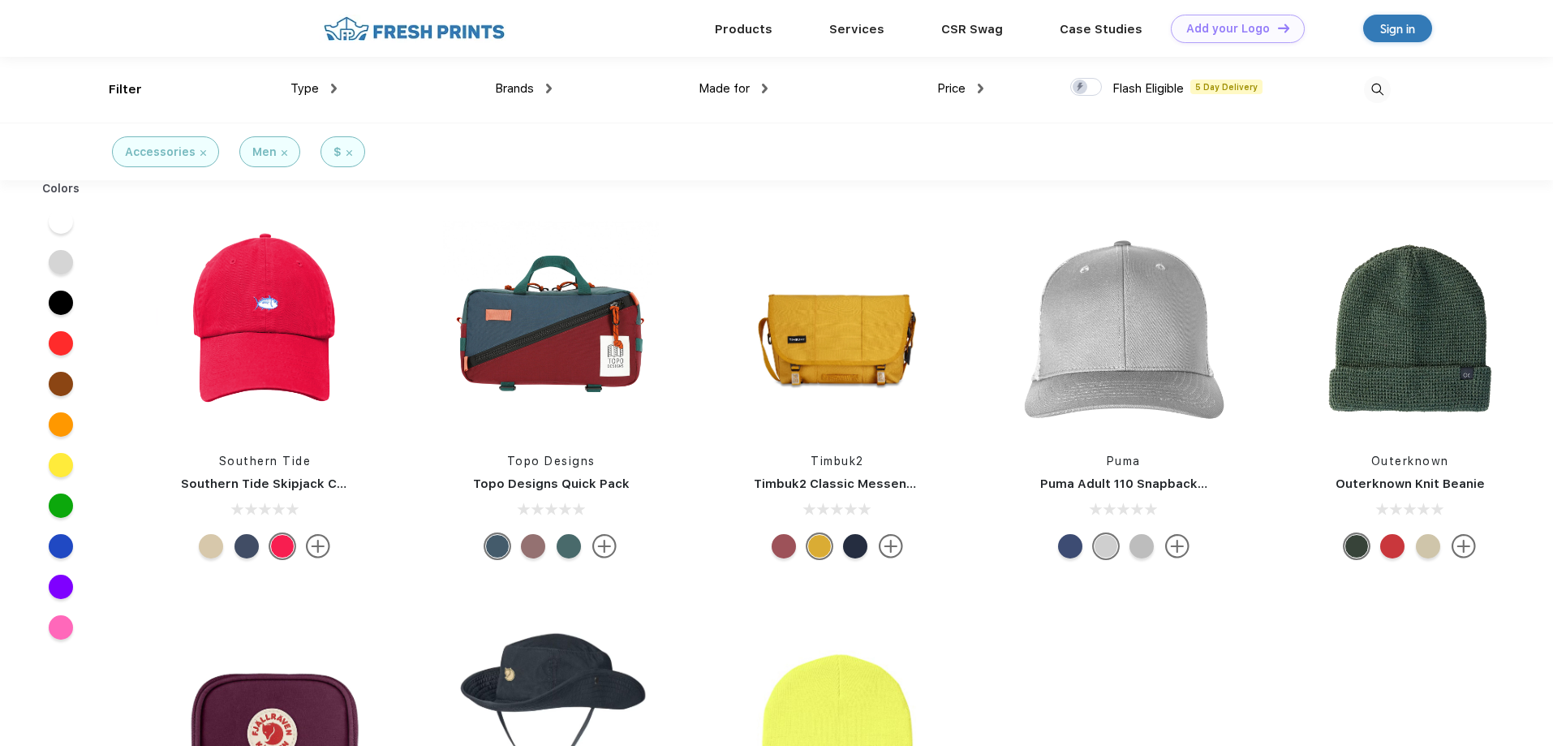
scroll to position [1, 0]
click at [116, 90] on div "Filter" at bounding box center [125, 89] width 33 height 19
